Goal: Find contact information: Find contact information

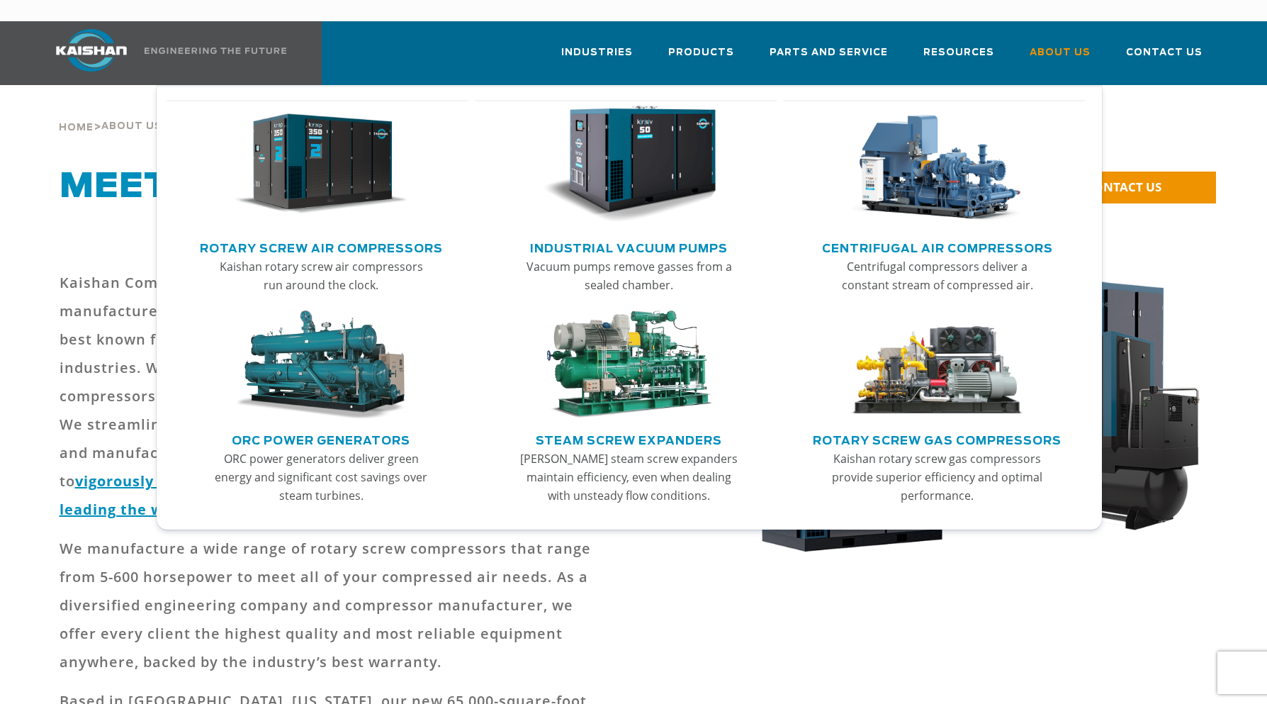
click at [627, 149] on img "Main menu" at bounding box center [629, 165] width 174 height 118
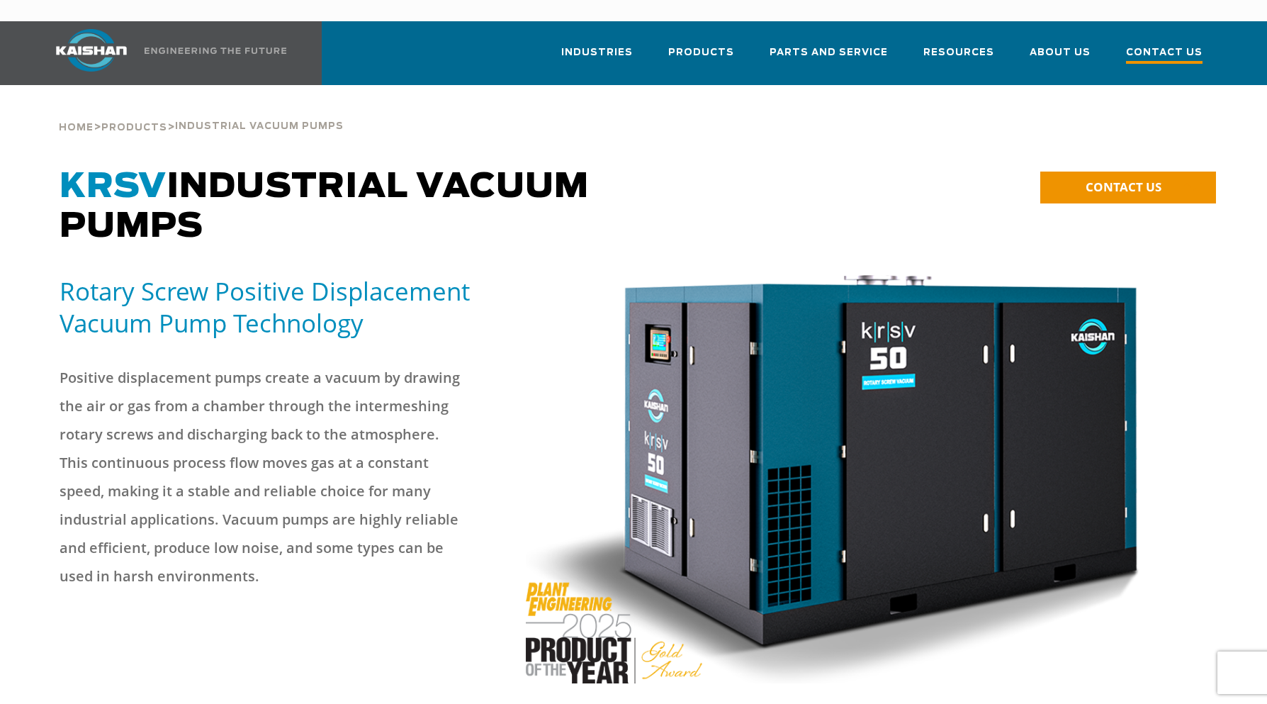
click at [1148, 45] on span "Contact Us" at bounding box center [1164, 54] width 77 height 19
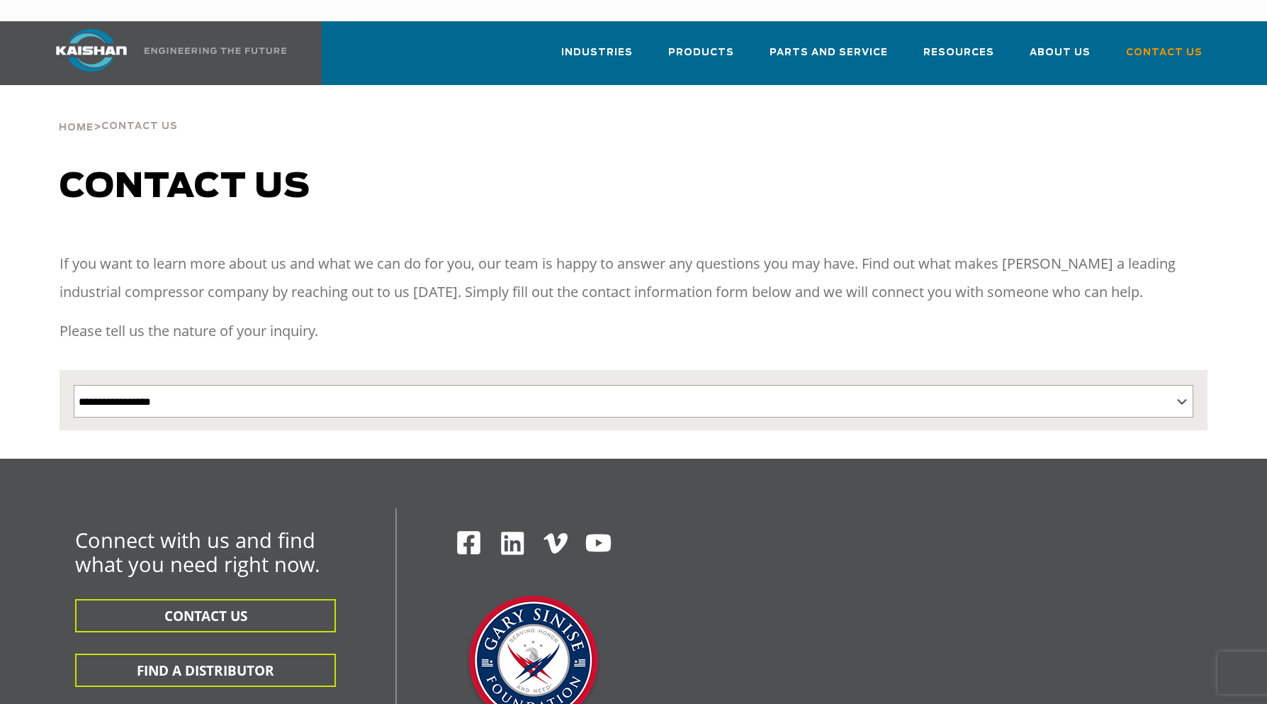
click at [96, 29] on img at bounding box center [91, 50] width 106 height 43
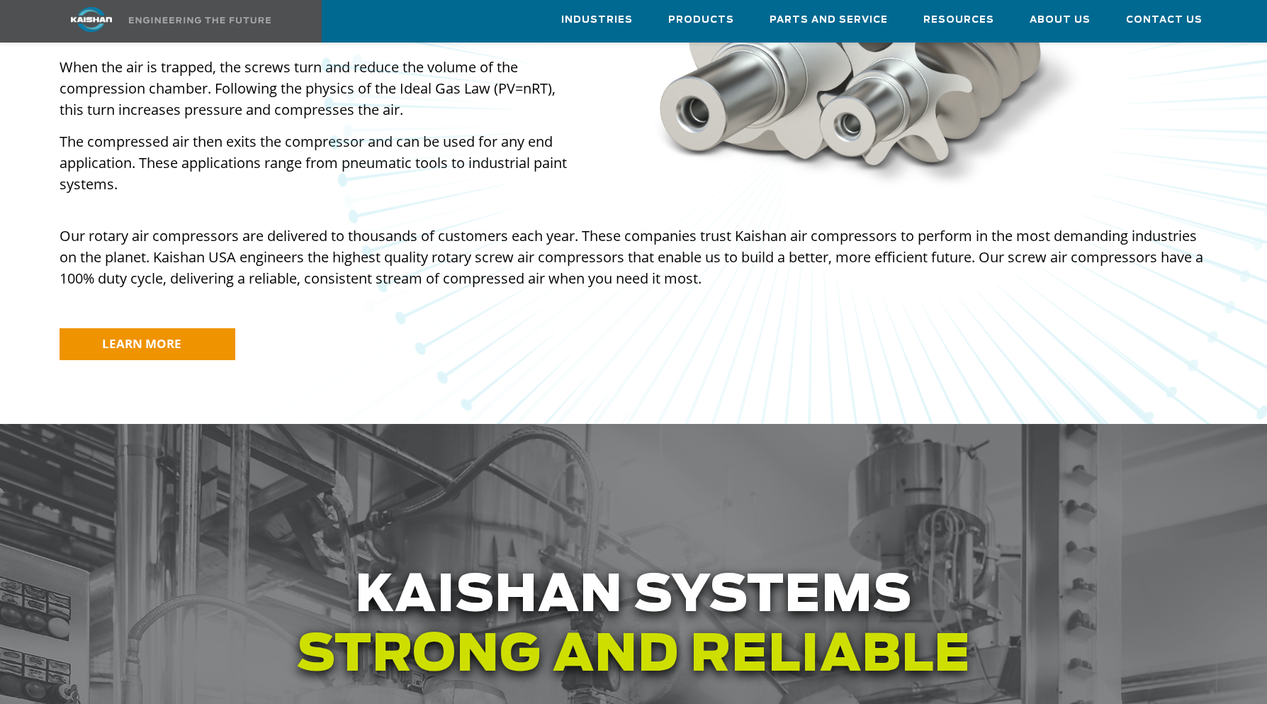
scroll to position [1226, 0]
